Goal: Contribute content: Contribute content

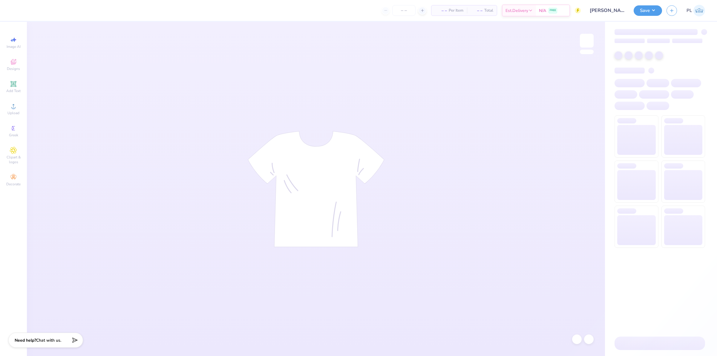
type input "24"
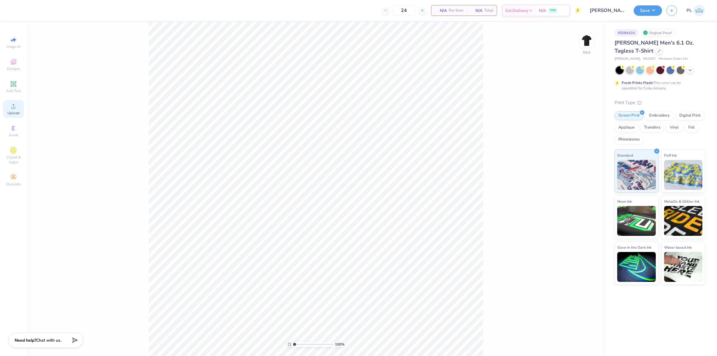
click at [13, 105] on icon at bounding box center [13, 106] width 4 height 4
click at [9, 113] on span "Upload" at bounding box center [13, 113] width 12 height 5
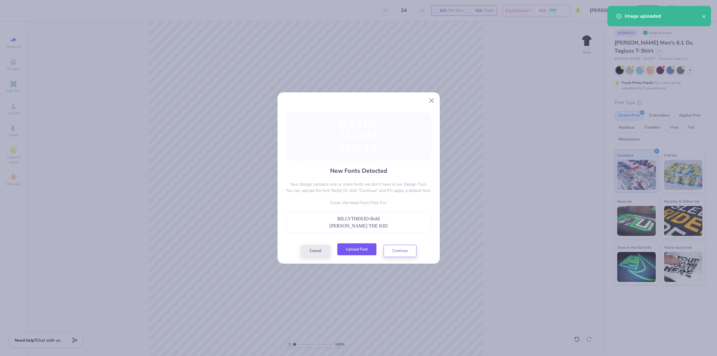
click at [361, 248] on button "Upload Font" at bounding box center [356, 249] width 39 height 12
click at [391, 247] on button "Continue" at bounding box center [400, 249] width 33 height 12
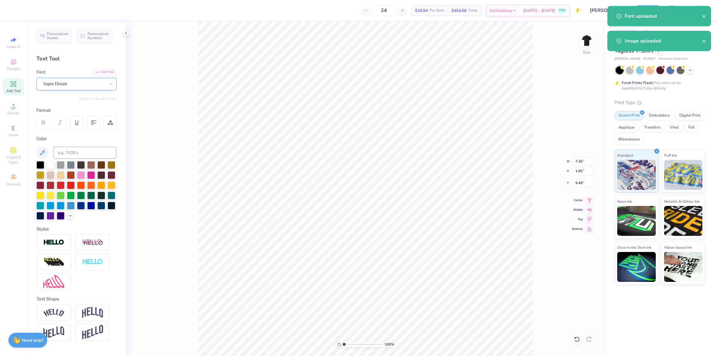
click at [53, 84] on div "Super Dream" at bounding box center [74, 83] width 63 height 9
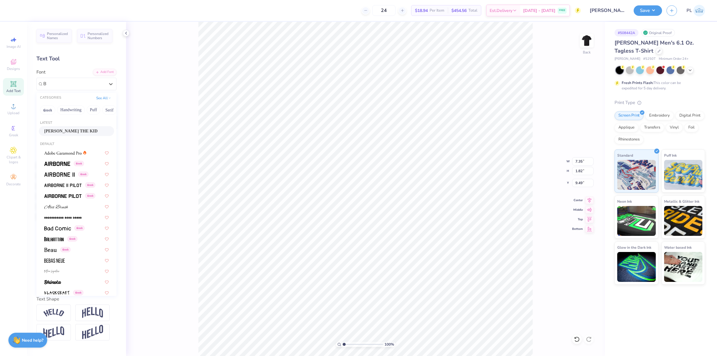
click at [75, 131] on div "BILLY THE KID" at bounding box center [76, 131] width 65 height 6
type input "B"
type input "8.61"
type input "1.73"
type input "9.70"
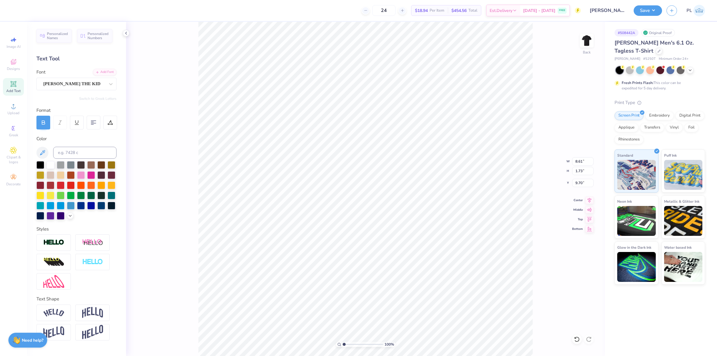
type input "7.75"
type input "1.85"
type input "12.08"
click at [74, 84] on div "Super Dream" at bounding box center [74, 83] width 63 height 9
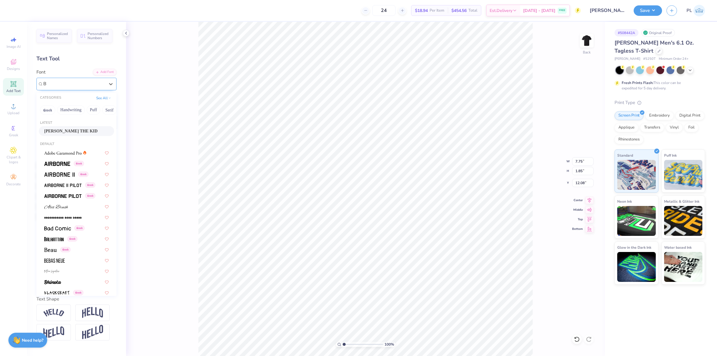
click at [69, 132] on span "BILLY THE KID" at bounding box center [70, 131] width 53 height 6
type input "B"
type input "8.92"
type input "1.73"
type input "12.30"
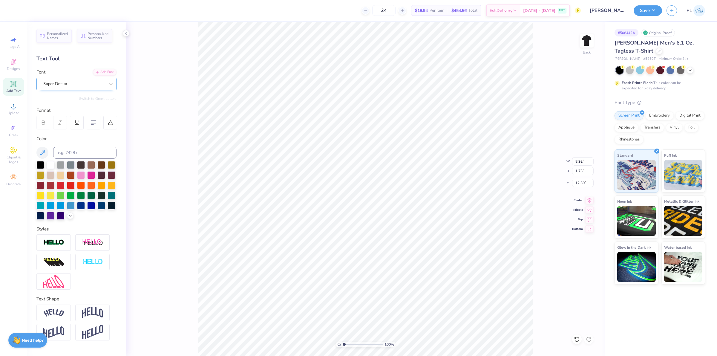
type input "7.58"
type input "1.85"
type input "14.66"
click at [62, 82] on div "Super Dream" at bounding box center [74, 83] width 63 height 9
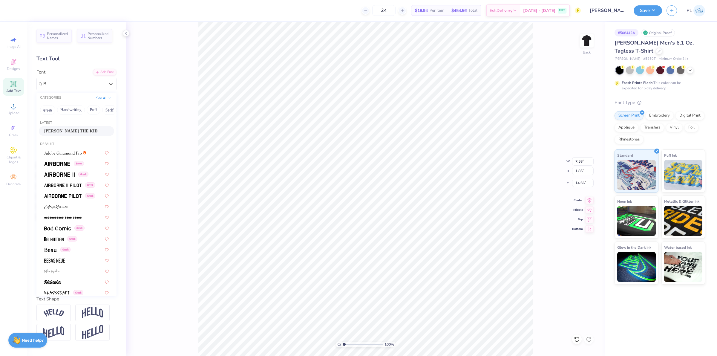
click at [60, 129] on span "BILLY THE KID" at bounding box center [70, 131] width 53 height 6
type input "B"
type input "8.62"
type input "1.73"
type input "14.91"
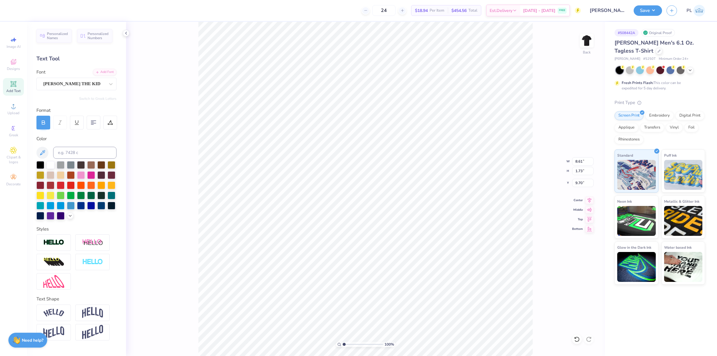
type input "8.92"
type input "12.30"
type input "8.62"
type input "14.91"
drag, startPoint x: 574, startPoint y: 163, endPoint x: 584, endPoint y: 160, distance: 9.6
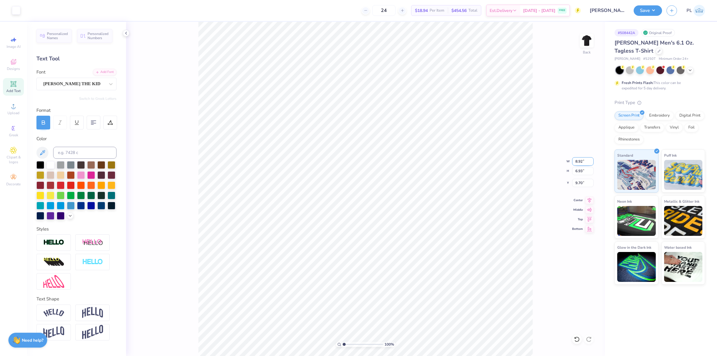
click at [584, 160] on input "8.92" at bounding box center [583, 161] width 22 height 8
click at [582, 170] on input "6.93" at bounding box center [583, 171] width 22 height 8
type input "4.00"
type input "3.11"
type input "7.55"
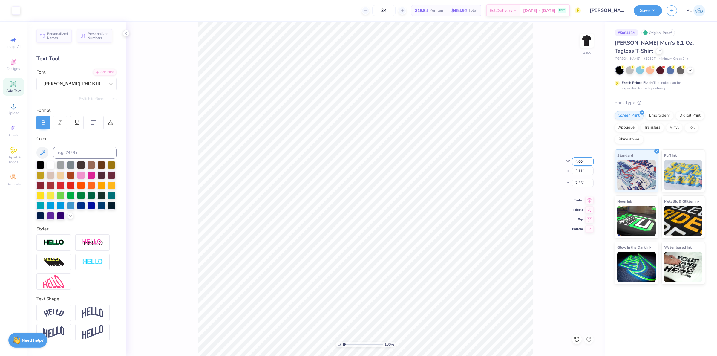
drag, startPoint x: 579, startPoint y: 160, endPoint x: 583, endPoint y: 159, distance: 3.9
click at [583, 159] on input "4.00" at bounding box center [583, 161] width 22 height 8
type input "3.50"
type input "2.72"
drag, startPoint x: 573, startPoint y: 185, endPoint x: 584, endPoint y: 183, distance: 11.4
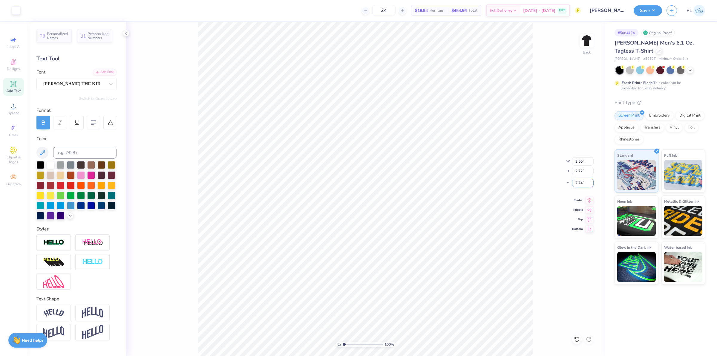
click at [584, 183] on input "7.74" at bounding box center [583, 183] width 22 height 8
click at [581, 171] on input "2.72" at bounding box center [583, 171] width 22 height 8
type input "3.00"
click at [582, 46] on img at bounding box center [587, 41] width 24 height 24
click at [11, 109] on icon at bounding box center [13, 105] width 7 height 7
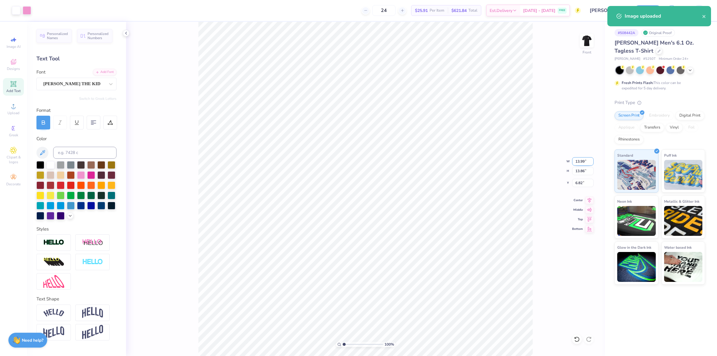
drag, startPoint x: 574, startPoint y: 162, endPoint x: 587, endPoint y: 160, distance: 13.9
click at [587, 160] on input "13.99" at bounding box center [583, 161] width 22 height 8
type input "11.00"
type input "10.90"
drag, startPoint x: 574, startPoint y: 183, endPoint x: 585, endPoint y: 182, distance: 10.8
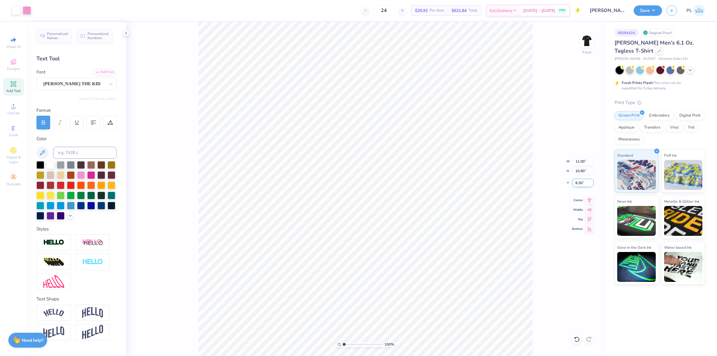
click at [585, 182] on input "8.30" at bounding box center [583, 183] width 22 height 8
click at [582, 174] on input "10.90" at bounding box center [583, 171] width 22 height 8
type input "3.00"
click at [647, 13] on button "Save" at bounding box center [648, 9] width 28 height 10
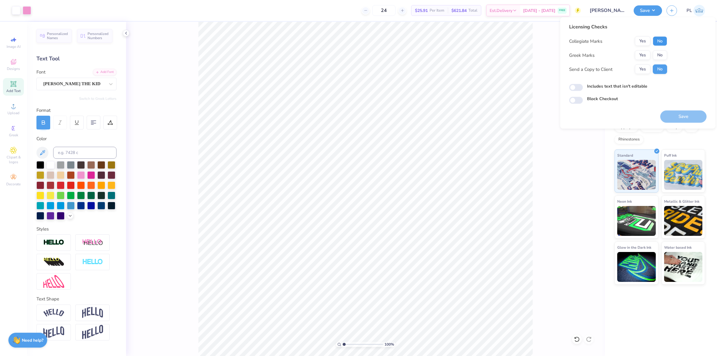
click at [661, 41] on button "No" at bounding box center [660, 41] width 14 height 10
click at [642, 60] on div "Collegiate Marks Yes No Greek Marks Yes No Send a Copy to Client Yes No" at bounding box center [618, 55] width 98 height 38
click at [648, 51] on button "Yes" at bounding box center [643, 56] width 16 height 10
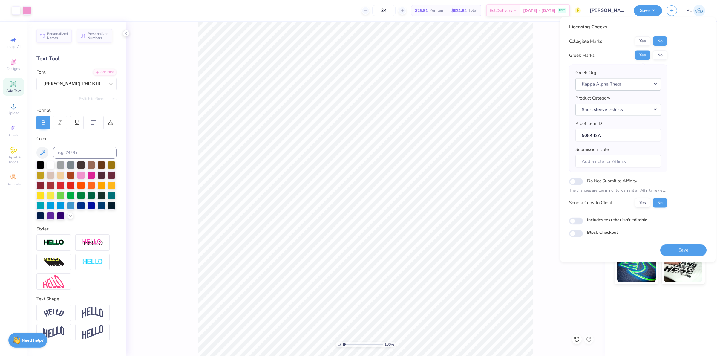
click at [628, 219] on label "Includes text that isn't editable" at bounding box center [617, 219] width 60 height 6
click at [583, 219] on input "Includes text that isn't editable" at bounding box center [576, 220] width 14 height 7
checkbox input "true"
click at [682, 247] on button "Save" at bounding box center [683, 250] width 46 height 12
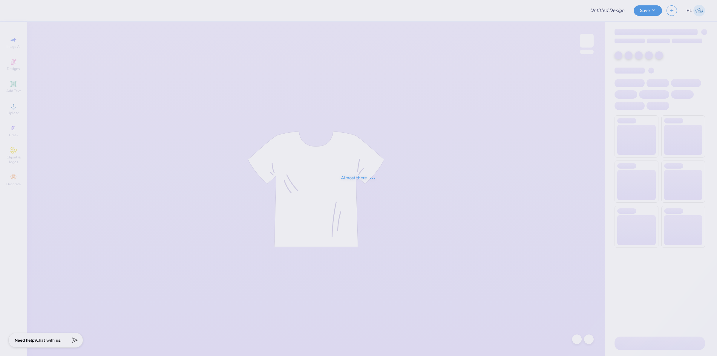
type input "[PERSON_NAME] : SPA"
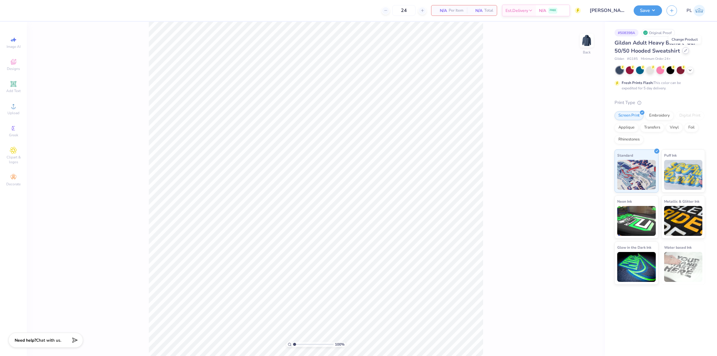
click at [684, 50] on icon at bounding box center [685, 50] width 3 height 3
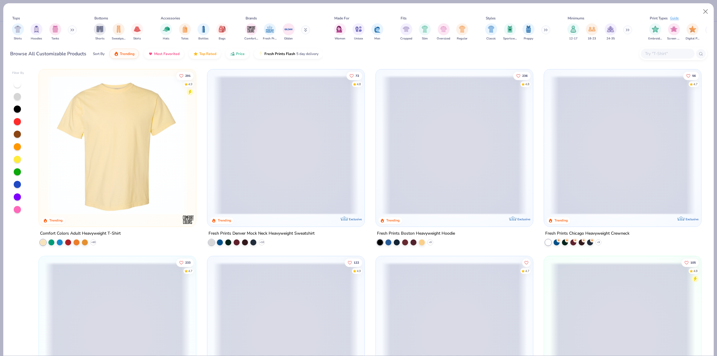
click at [653, 54] on input "text" at bounding box center [668, 53] width 46 height 7
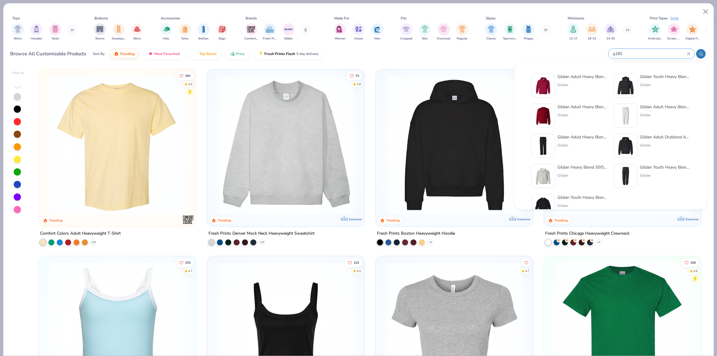
type input "g185"
click at [565, 82] on div "Gildan" at bounding box center [583, 84] width 50 height 5
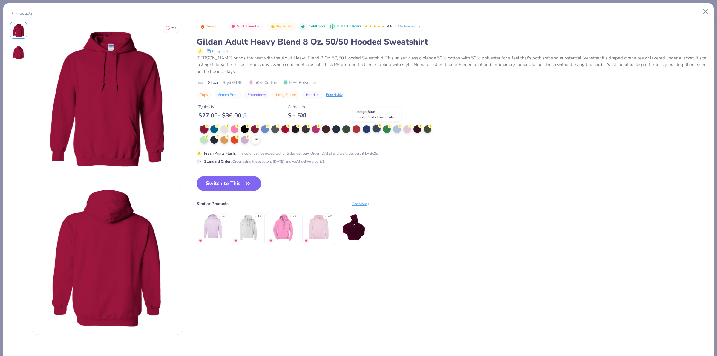
click at [375, 128] on div at bounding box center [377, 129] width 8 height 8
